Goal: Information Seeking & Learning: Learn about a topic

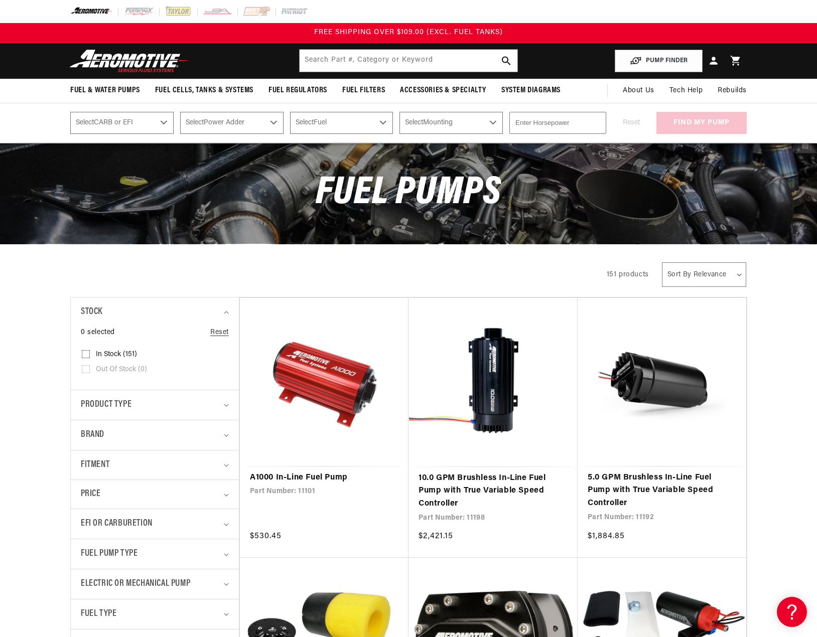
click at [588, 233] on circle "Close dialog" at bounding box center [591, 233] width 17 height 17
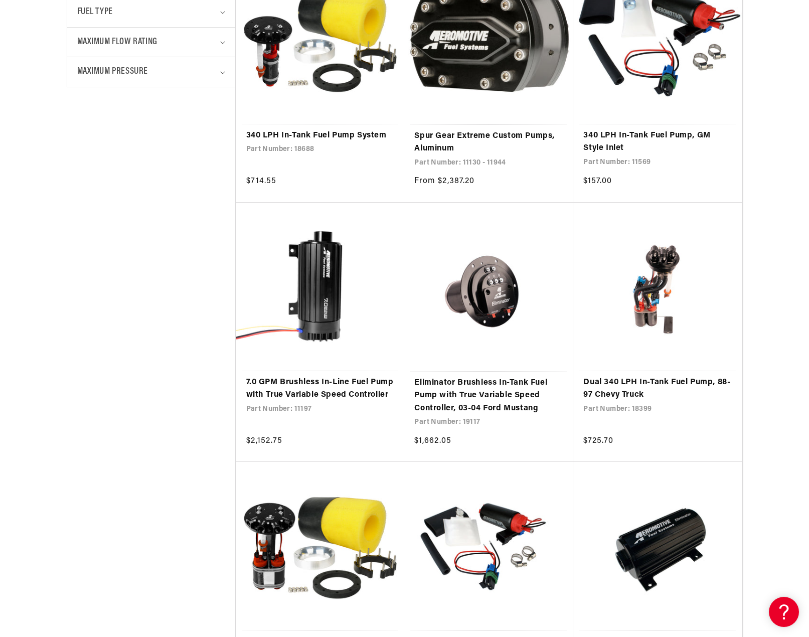
scroll to position [652, 0]
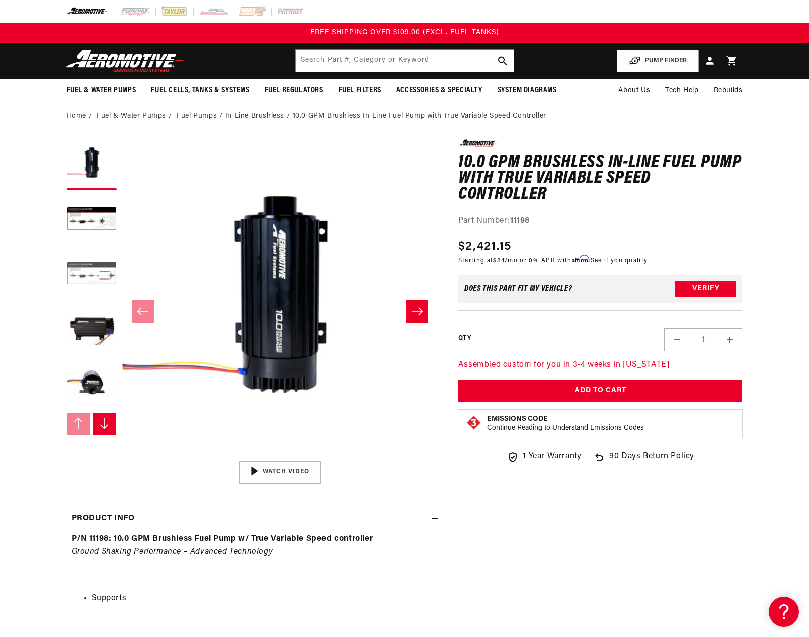
click at [89, 265] on button "Load image 3 in gallery view" at bounding box center [92, 275] width 50 height 50
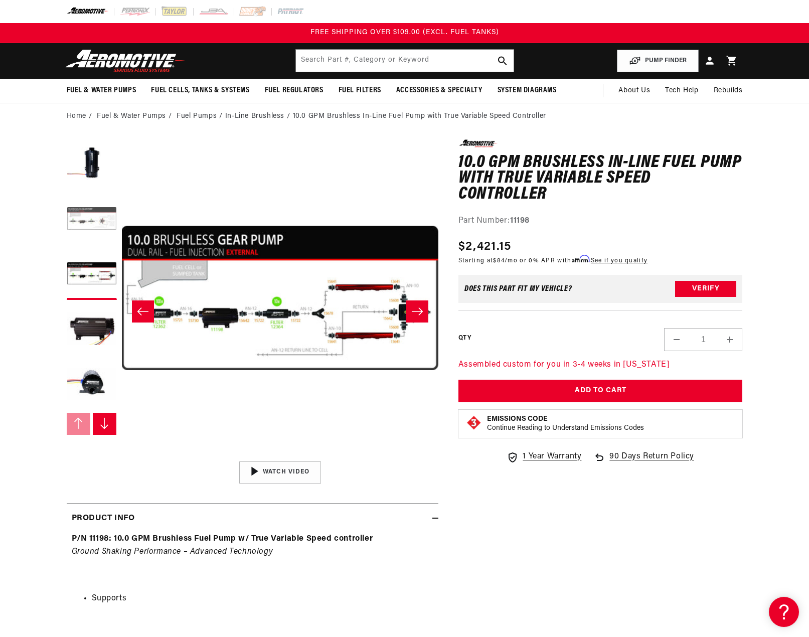
click at [91, 221] on button "Load image 2 in gallery view" at bounding box center [92, 220] width 50 height 50
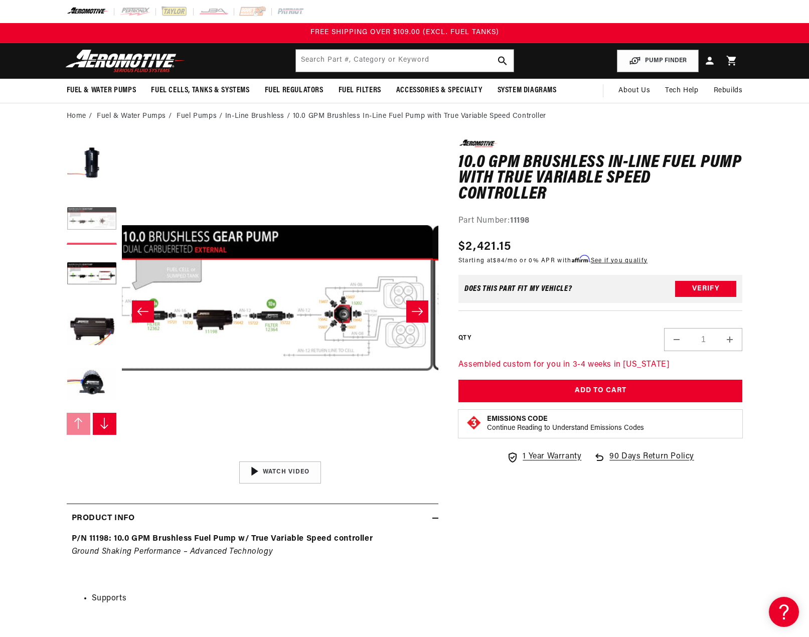
scroll to position [0, 316]
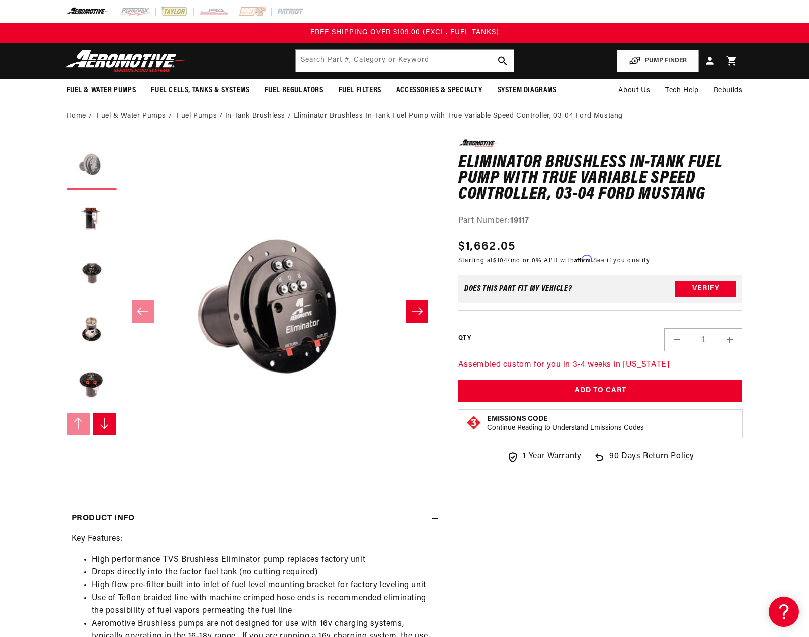
click at [100, 165] on button "Load image 1 in gallery view" at bounding box center [92, 164] width 50 height 50
drag, startPoint x: 98, startPoint y: 204, endPoint x: 97, endPoint y: 211, distance: 7.2
click at [98, 205] on button "Load image 2 in gallery view" at bounding box center [92, 220] width 50 height 50
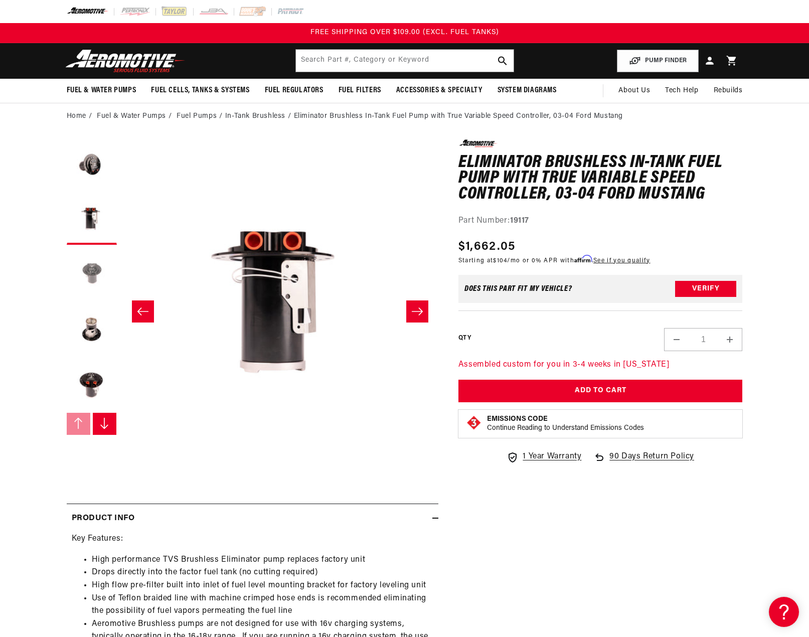
click at [92, 264] on button "Load image 3 in gallery view" at bounding box center [92, 275] width 50 height 50
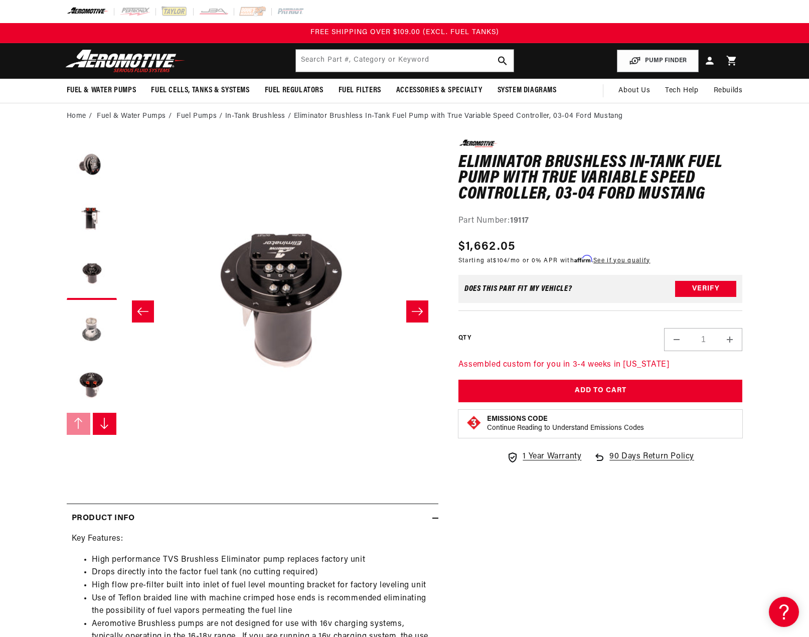
click at [93, 314] on button "Load image 4 in gallery view" at bounding box center [92, 330] width 50 height 50
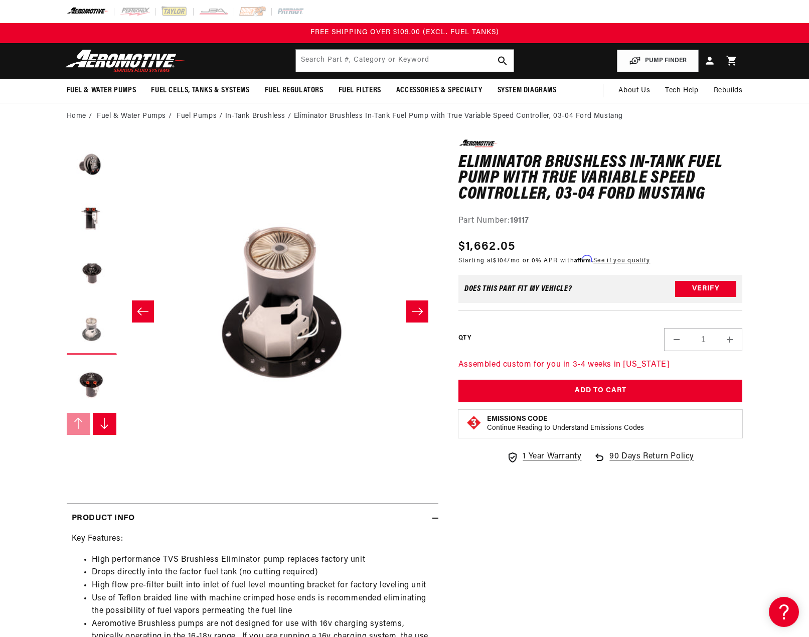
scroll to position [0, 950]
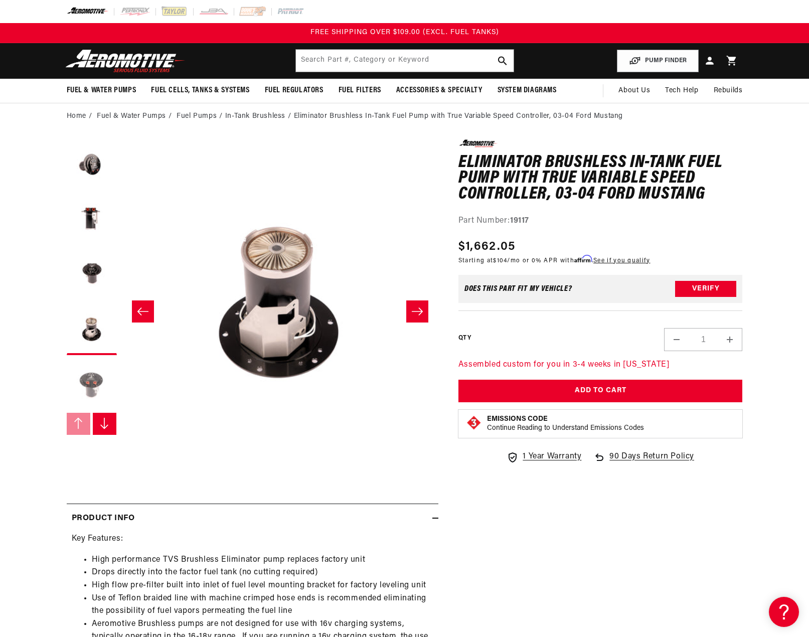
click at [90, 372] on button "Load image 5 in gallery view" at bounding box center [92, 385] width 50 height 50
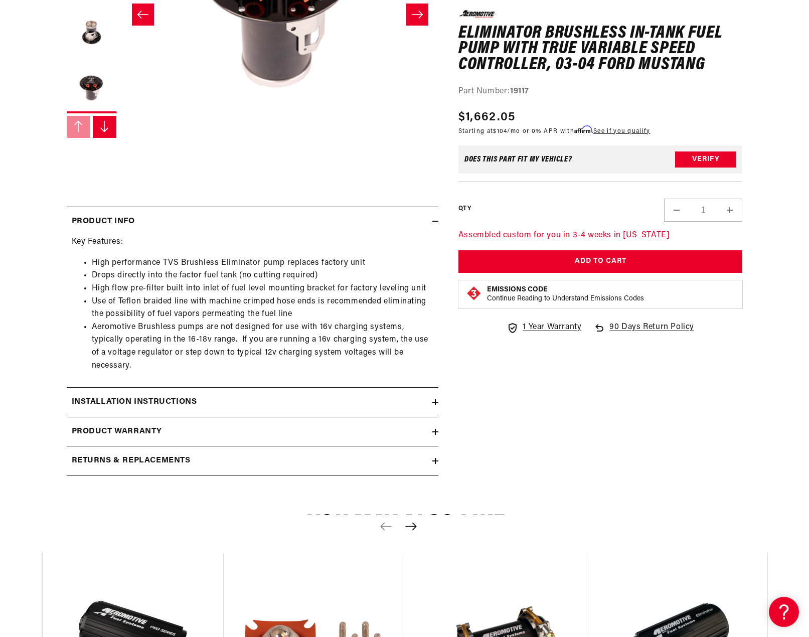
scroll to position [301, 0]
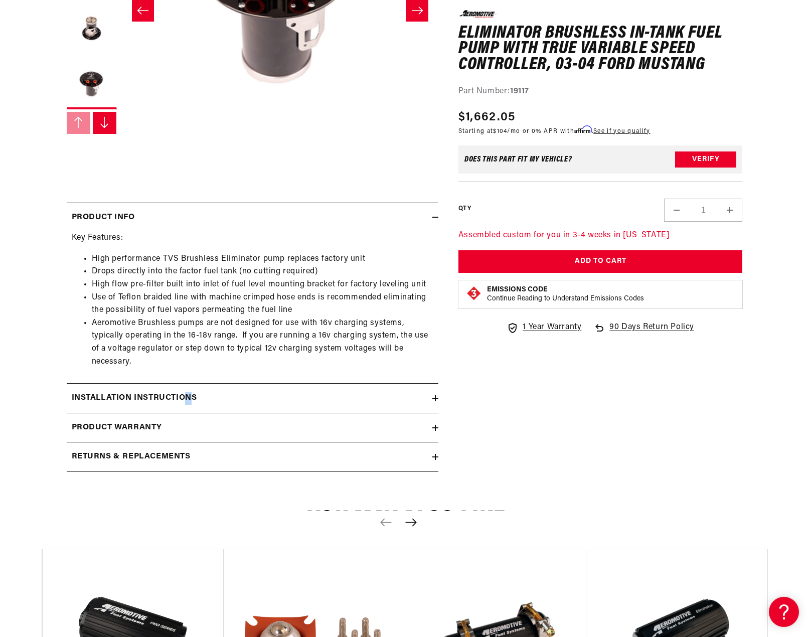
click at [190, 400] on h2 "Installation Instructions" at bounding box center [134, 398] width 125 height 13
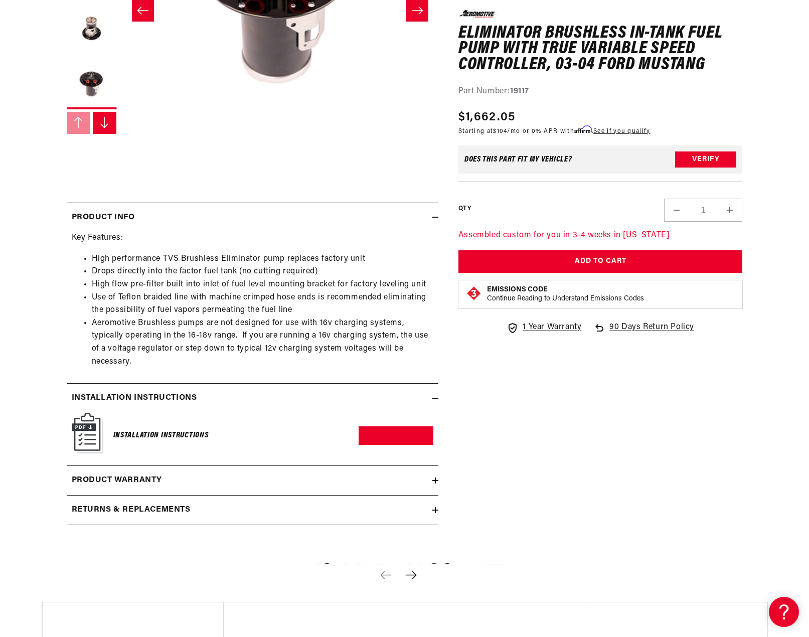
click at [175, 474] on div "Product warranty" at bounding box center [250, 480] width 366 height 13
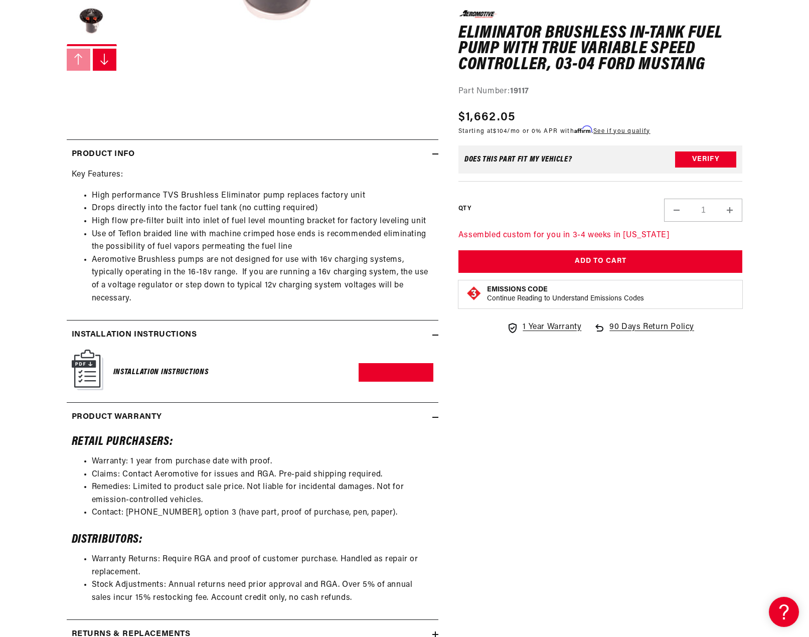
scroll to position [451, 0]
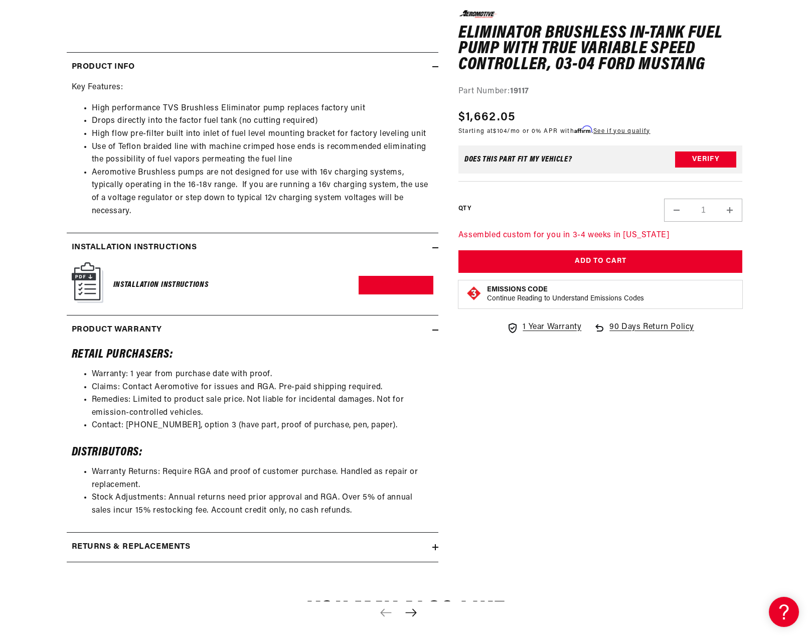
click at [153, 548] on h2 "Returns & replacements" at bounding box center [131, 547] width 119 height 13
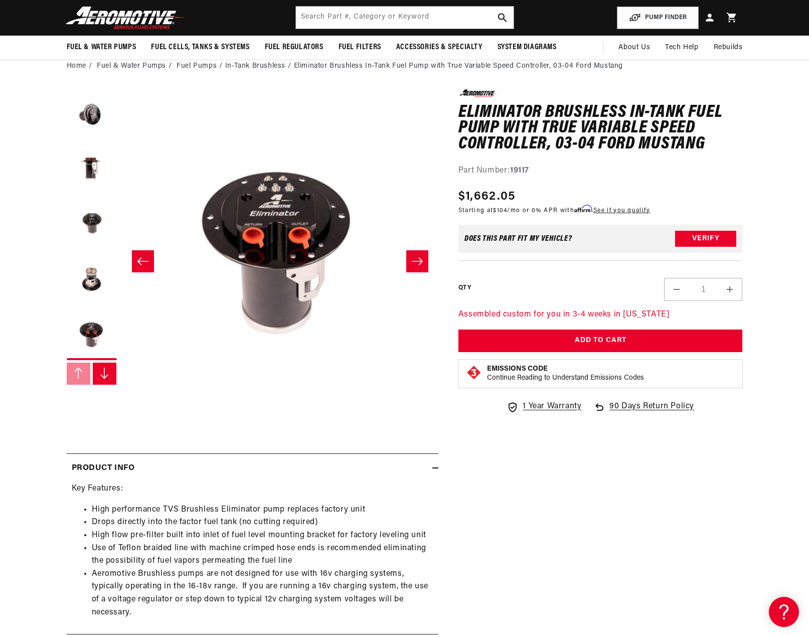
scroll to position [0, 0]
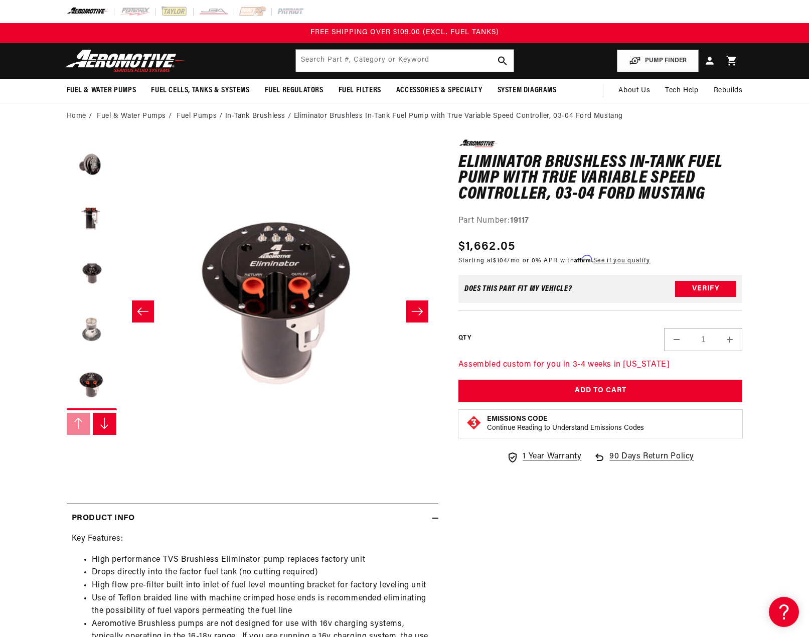
click at [88, 327] on button "Load image 4 in gallery view" at bounding box center [92, 330] width 50 height 50
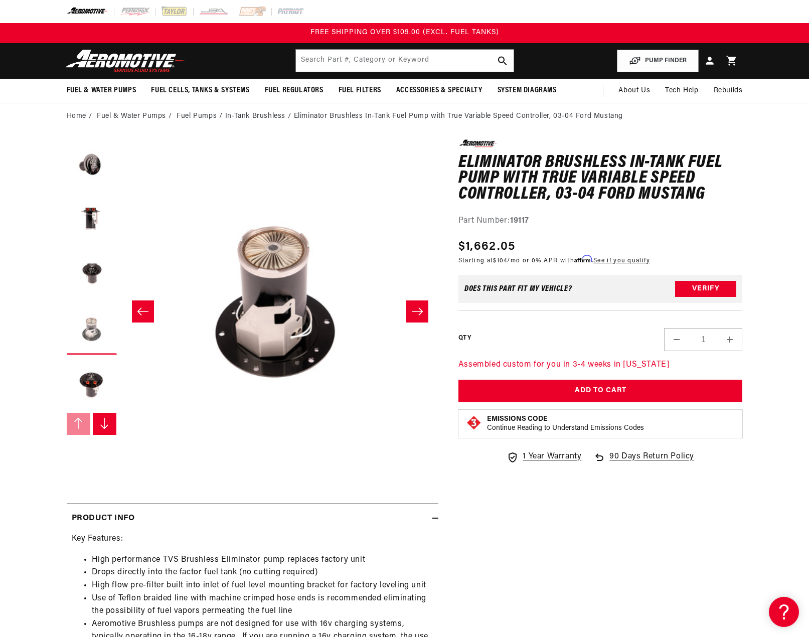
scroll to position [1, 950]
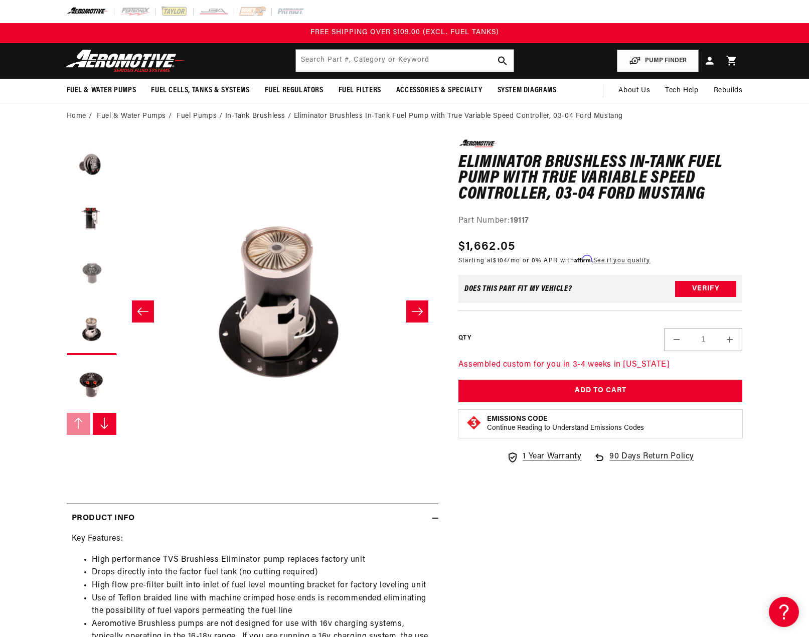
click at [86, 271] on button "Load image 3 in gallery view" at bounding box center [92, 275] width 50 height 50
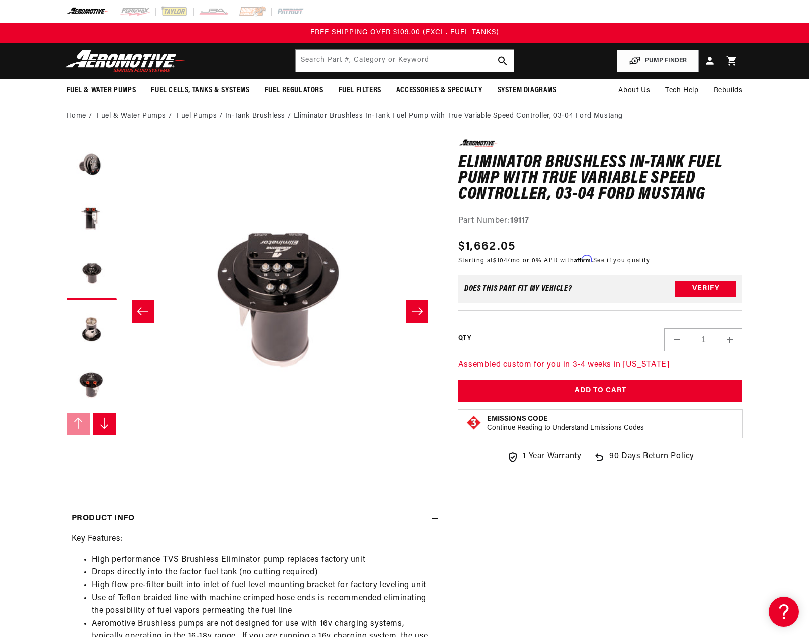
scroll to position [1, 633]
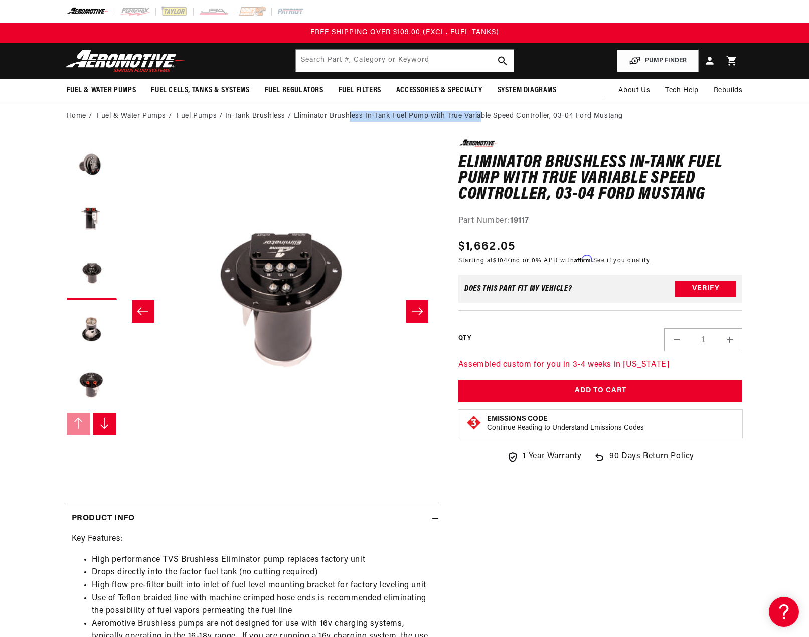
drag, startPoint x: 289, startPoint y: 115, endPoint x: 425, endPoint y: 115, distance: 135.4
click at [425, 115] on ol "Home Fuel & Water Pumps Fuel Pumps In-Tank Brushless Eliminator Brushless In-Ta…" at bounding box center [405, 116] width 676 height 11
copy li "Eliminator Brushless In-Tank Fuel Pump"
